Goal: Communication & Community: Answer question/provide support

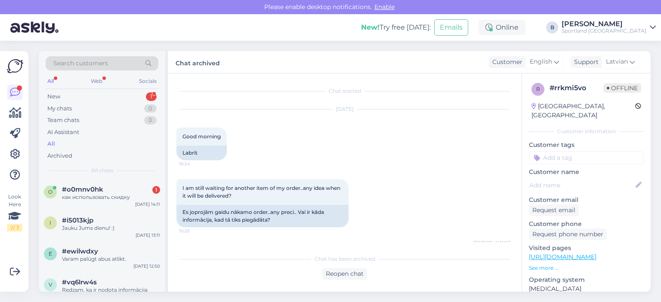
scroll to position [154, 0]
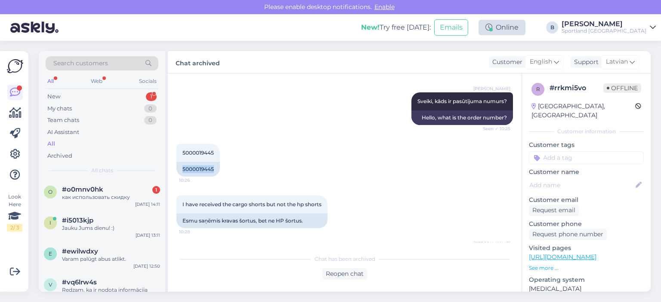
click at [525, 30] on div "Online" at bounding box center [501, 27] width 47 height 15
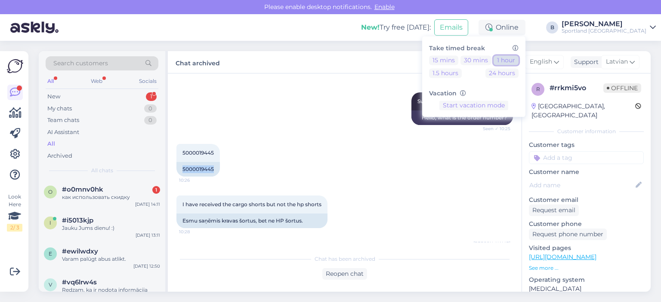
click at [518, 60] on button "1 hour" at bounding box center [505, 59] width 25 height 9
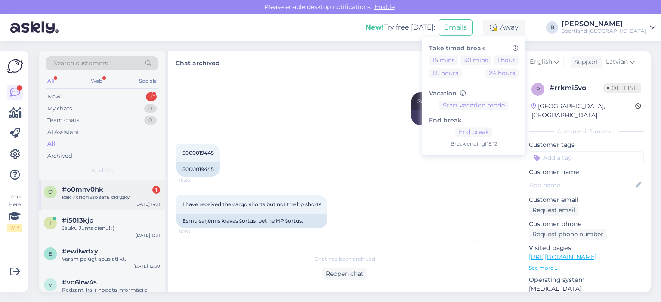
click at [92, 200] on div "как использовать скидку" at bounding box center [111, 198] width 98 height 8
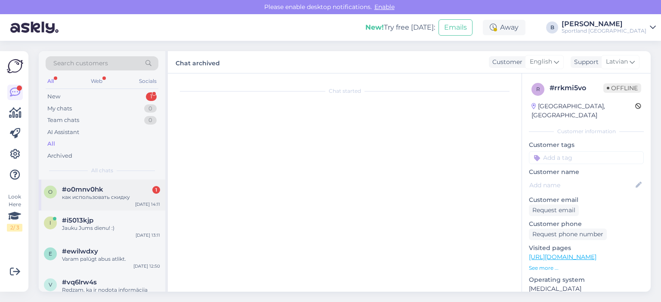
scroll to position [0, 0]
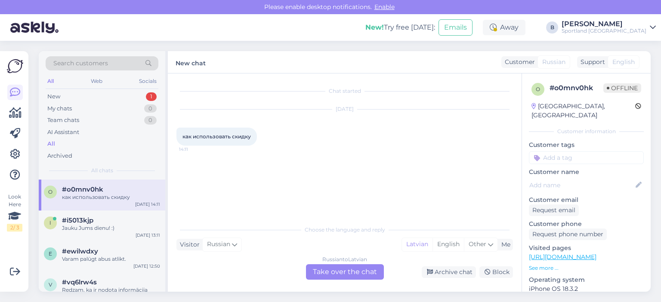
drag, startPoint x: 252, startPoint y: 137, endPoint x: 181, endPoint y: 142, distance: 71.1
click at [181, 142] on div "как использовать скидку 14:11" at bounding box center [216, 137] width 80 height 18
copy span "как использовать скидку"
click at [326, 271] on div "Russian to Latvian Take over the chat" at bounding box center [345, 272] width 78 height 15
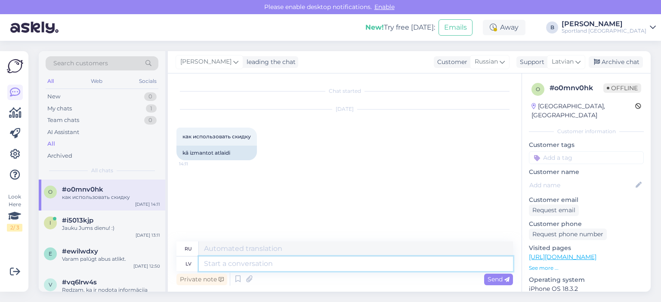
click at [296, 267] on textarea at bounding box center [356, 264] width 314 height 15
click at [492, 60] on span "Russian" at bounding box center [485, 61] width 23 height 9
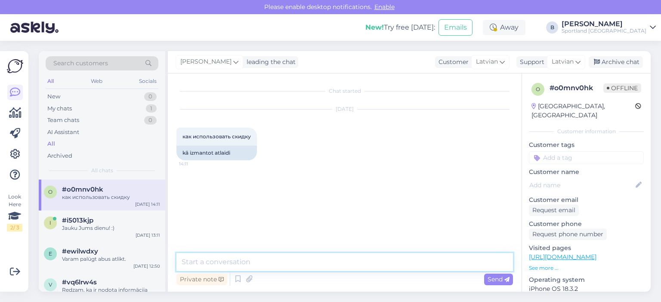
click at [318, 265] on textarea at bounding box center [344, 262] width 336 height 18
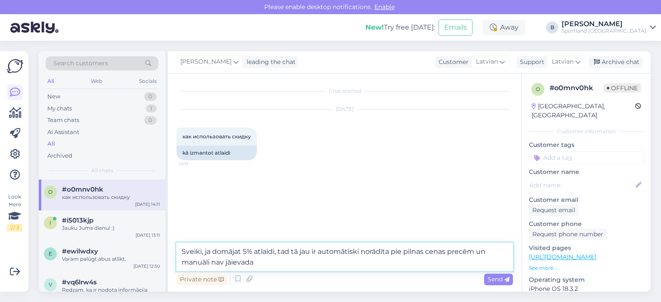
type textarea "Sveiki, ja domājat 5% atlaidi, tad tā jau ir automātiski norādīta pie pilnas ce…"
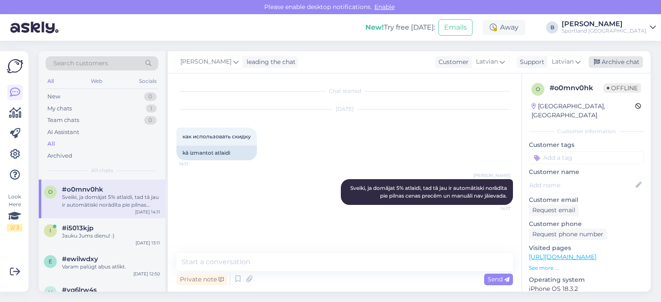
click at [622, 65] on div "Archive chat" at bounding box center [615, 62] width 54 height 12
